Goal: Task Accomplishment & Management: Use online tool/utility

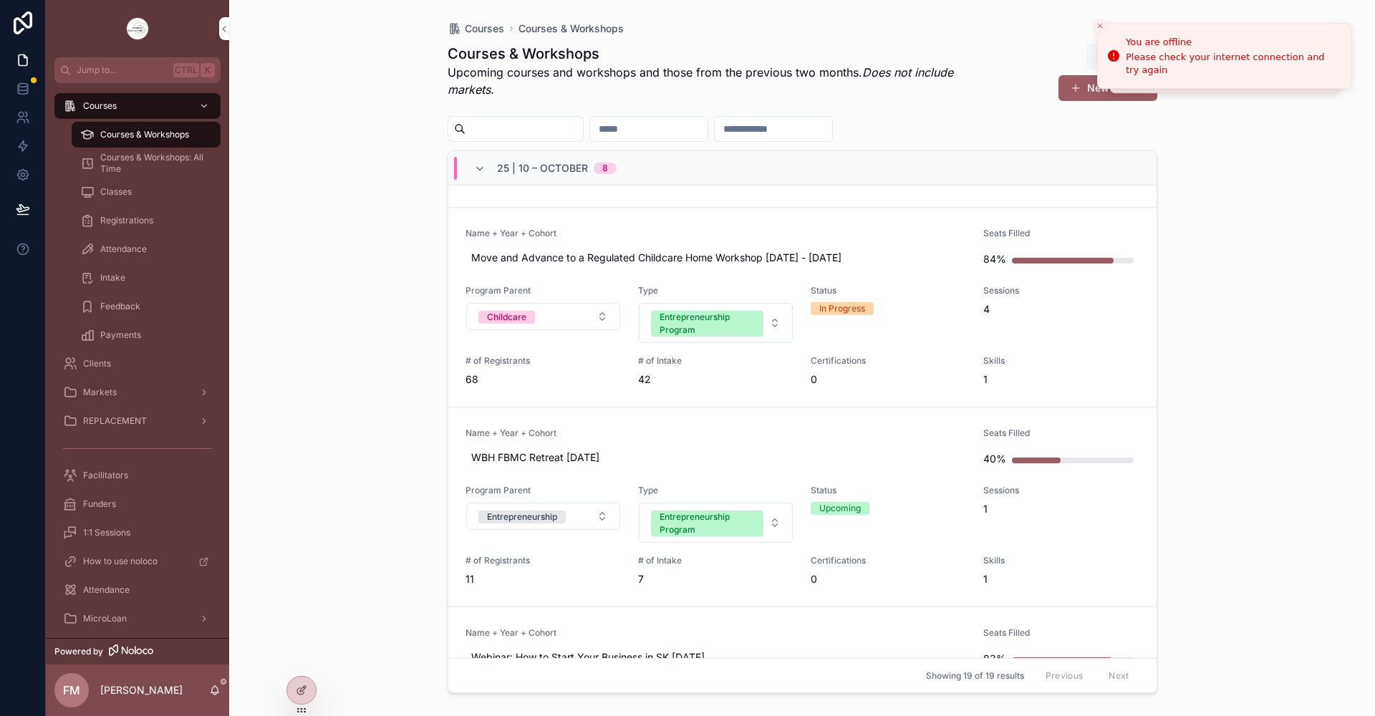
scroll to position [358, 0]
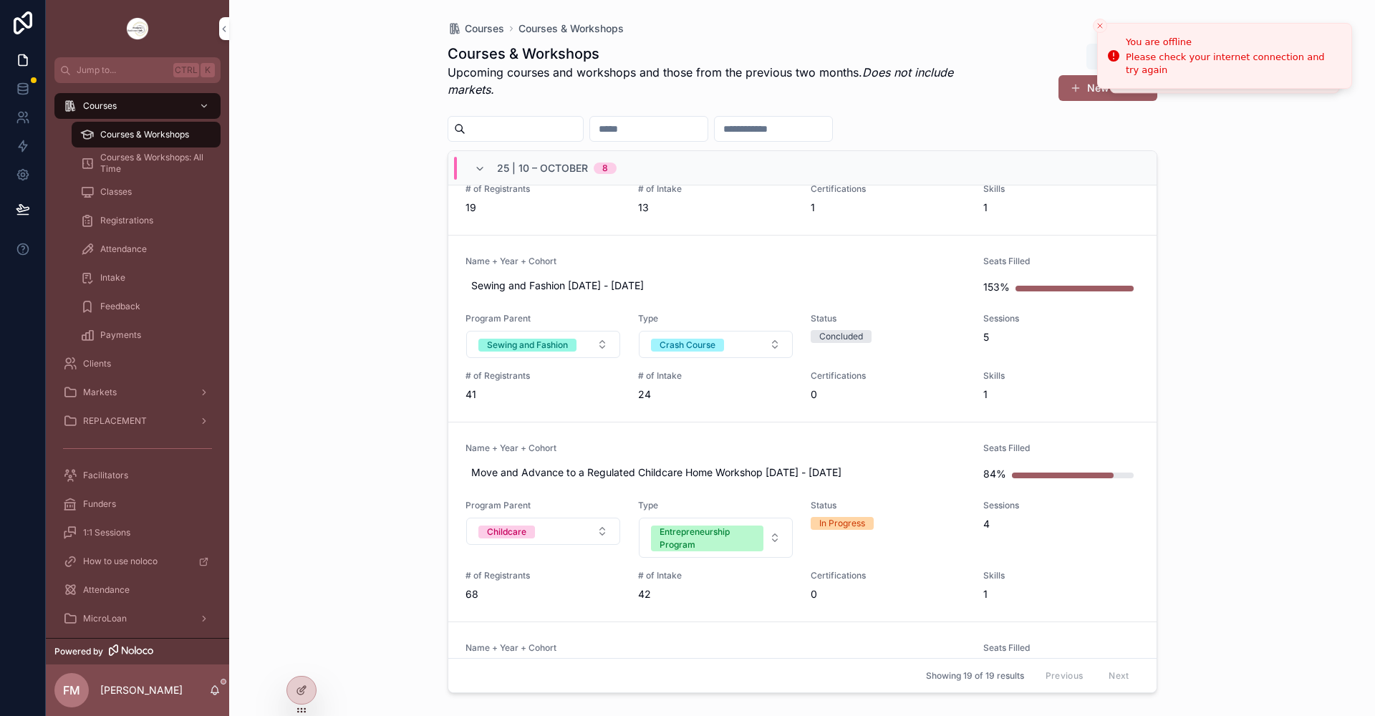
click at [804, 426] on link "Name + Year + Cohort Move and Advance to a Regulated Childcare Home Workshop [D…" at bounding box center [802, 523] width 708 height 200
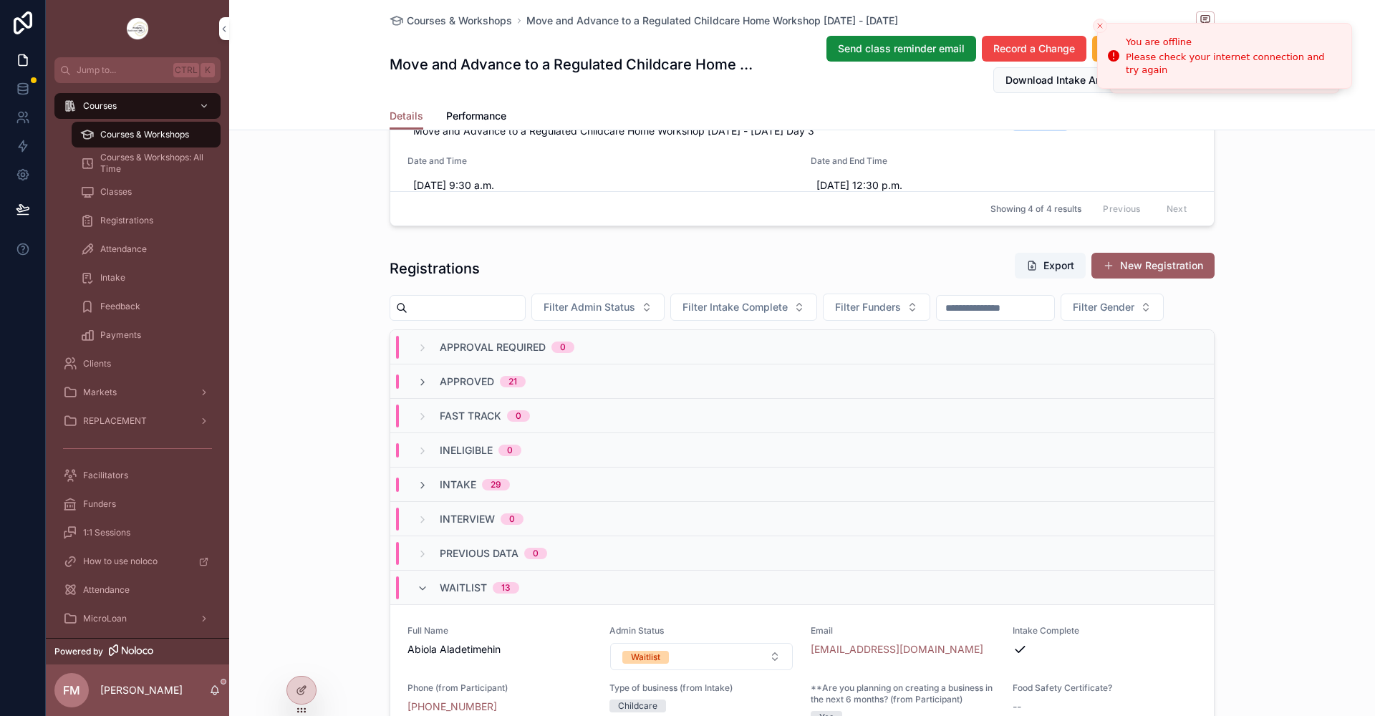
scroll to position [1217, 0]
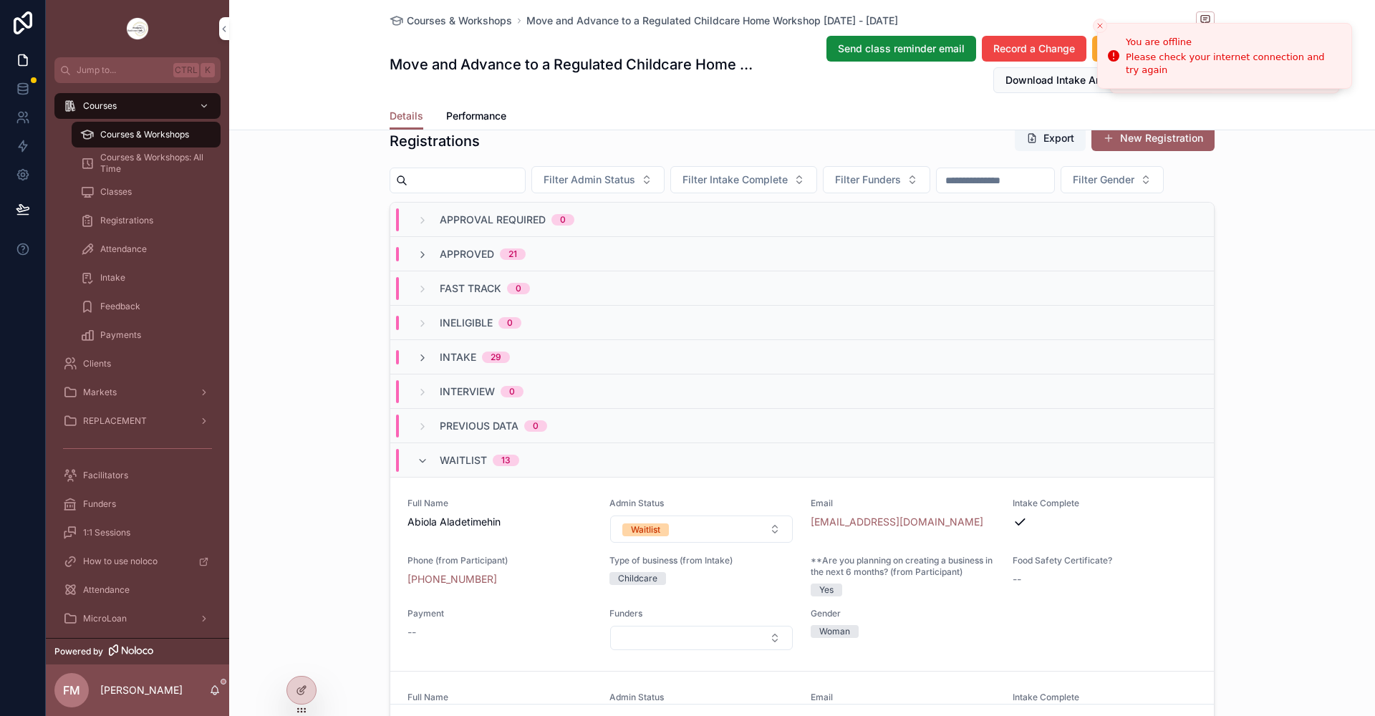
click at [417, 261] on icon "scrollable content" at bounding box center [422, 254] width 11 height 11
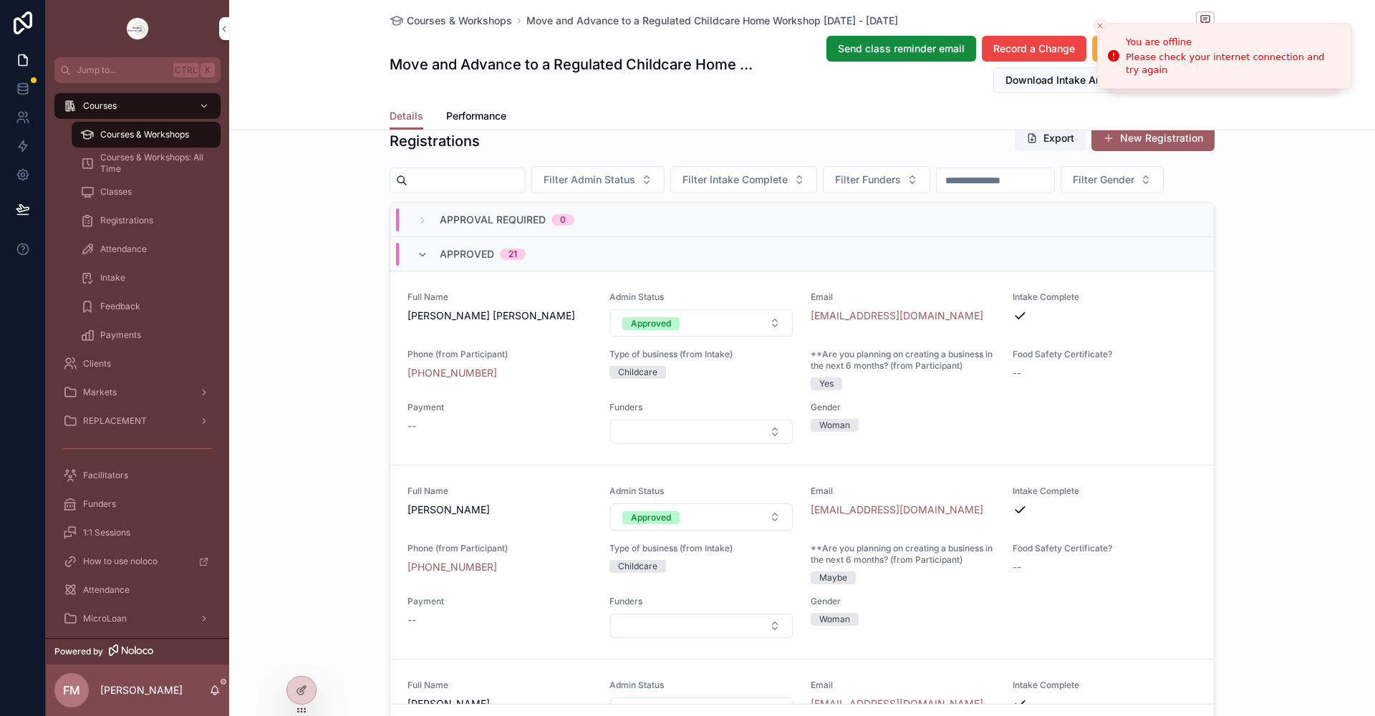
click at [635, 175] on span "Filter Admin Status" at bounding box center [590, 180] width 92 height 14
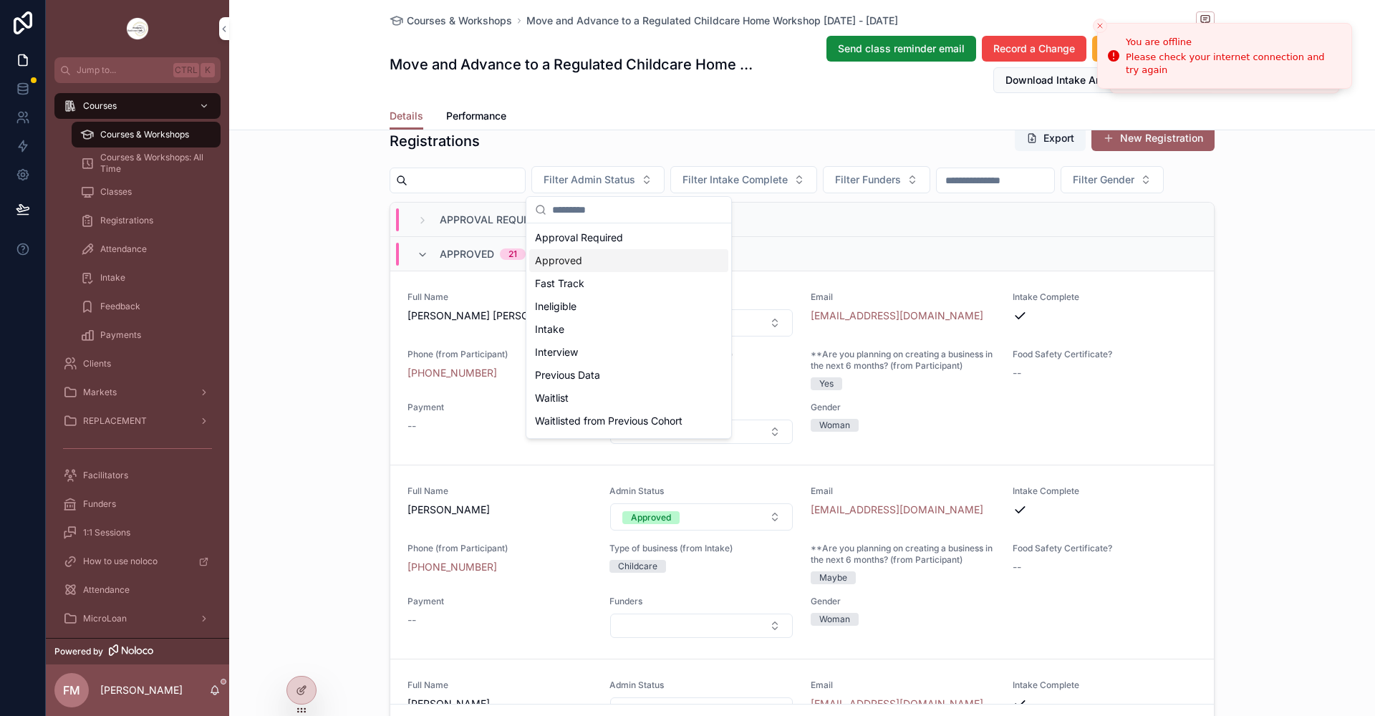
click at [599, 266] on div "Approved" at bounding box center [628, 260] width 199 height 23
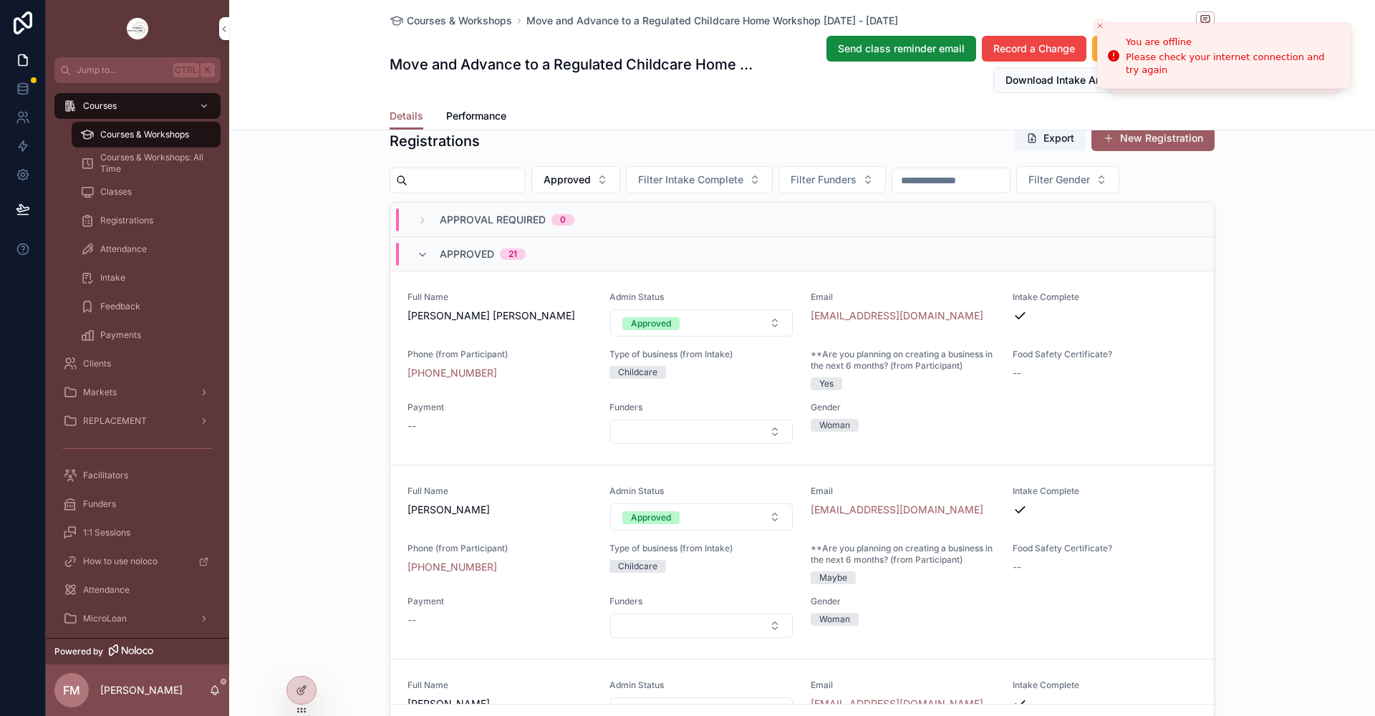
click at [1053, 145] on button "Export" at bounding box center [1050, 138] width 71 height 26
